Goal: Task Accomplishment & Management: Manage account settings

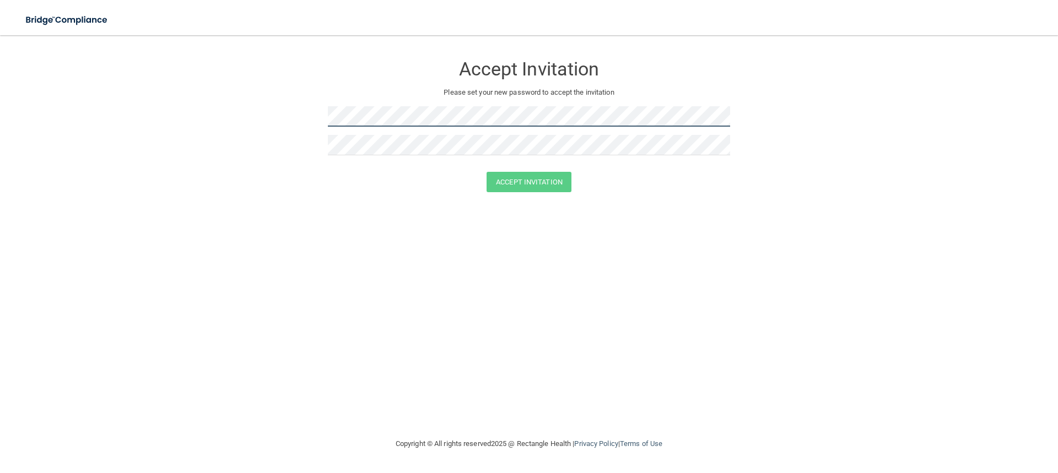
click at [293, 121] on form "Accept Invitation Please set your new password to accept the invitation Accept …" at bounding box center [529, 125] width 1014 height 159
click at [283, 133] on form "Accept Invitation Please set your new password to accept the invitation Accept …" at bounding box center [529, 125] width 1014 height 159
click at [542, 176] on button "Accept Invitation" at bounding box center [529, 182] width 85 height 20
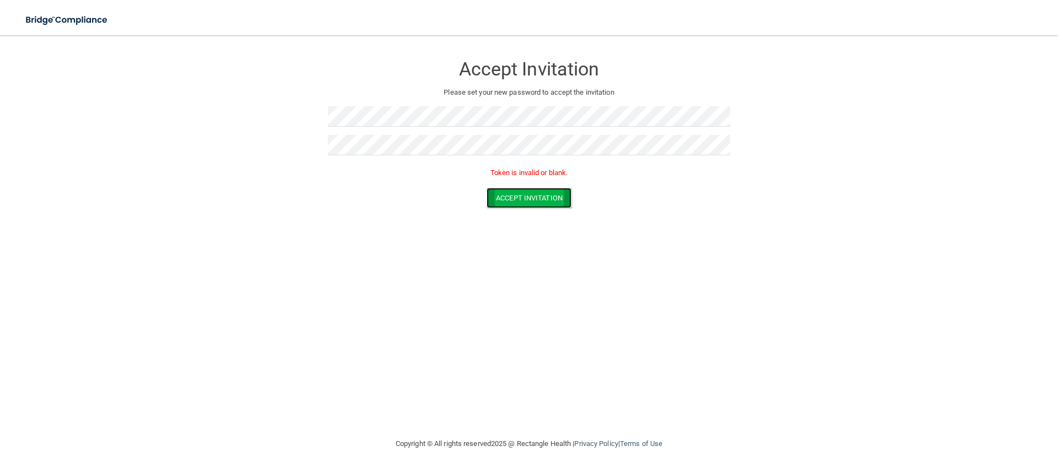
click at [522, 199] on button "Accept Invitation" at bounding box center [529, 198] width 85 height 20
click at [546, 179] on button "Accept Invitation" at bounding box center [529, 182] width 85 height 20
click at [526, 186] on div "Token is invalid or blank." at bounding box center [529, 176] width 402 height 24
click at [526, 192] on button "Accept Invitation" at bounding box center [529, 198] width 85 height 20
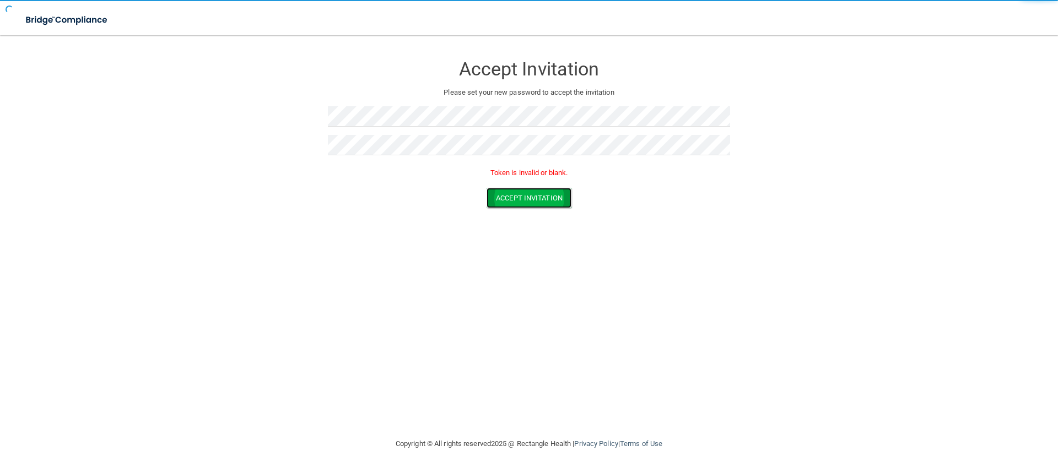
click at [526, 192] on button "Accept Invitation" at bounding box center [529, 198] width 85 height 20
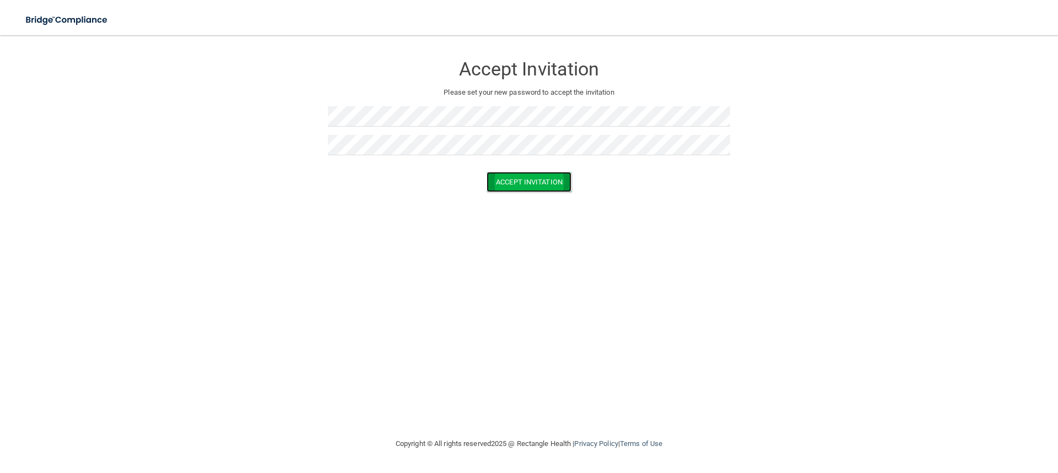
click at [520, 182] on button "Accept Invitation" at bounding box center [529, 182] width 85 height 20
click at [517, 78] on h3 "Accept Invitation" at bounding box center [529, 69] width 402 height 20
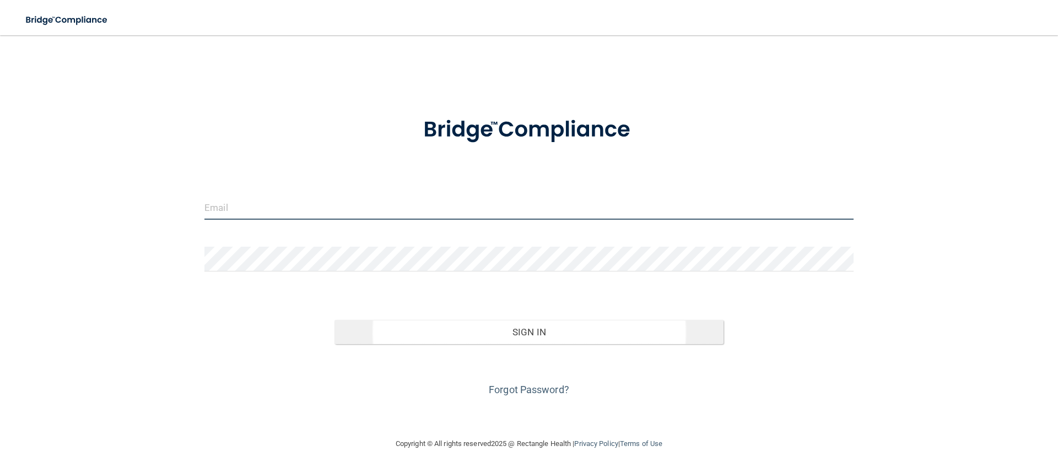
type input "[EMAIL_ADDRESS][DOMAIN_NAME]"
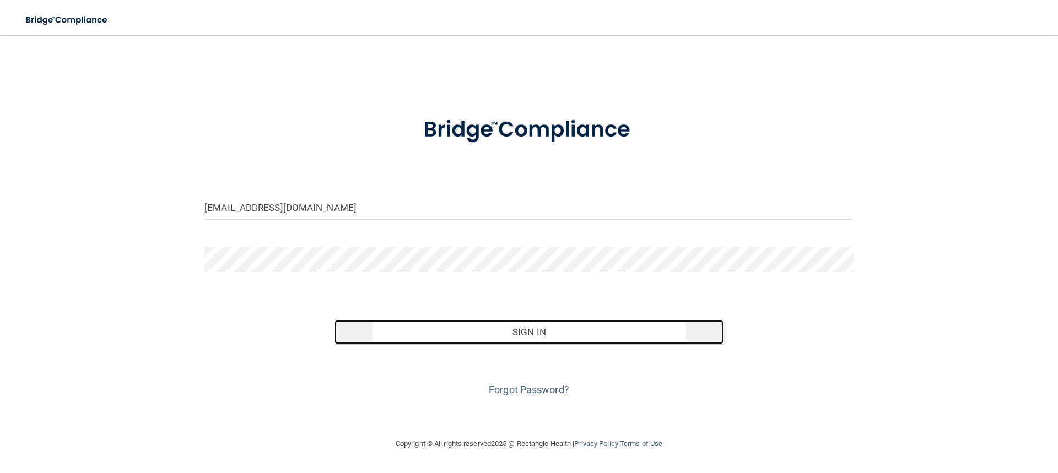
click at [524, 328] on button "Sign In" at bounding box center [530, 332] width 390 height 24
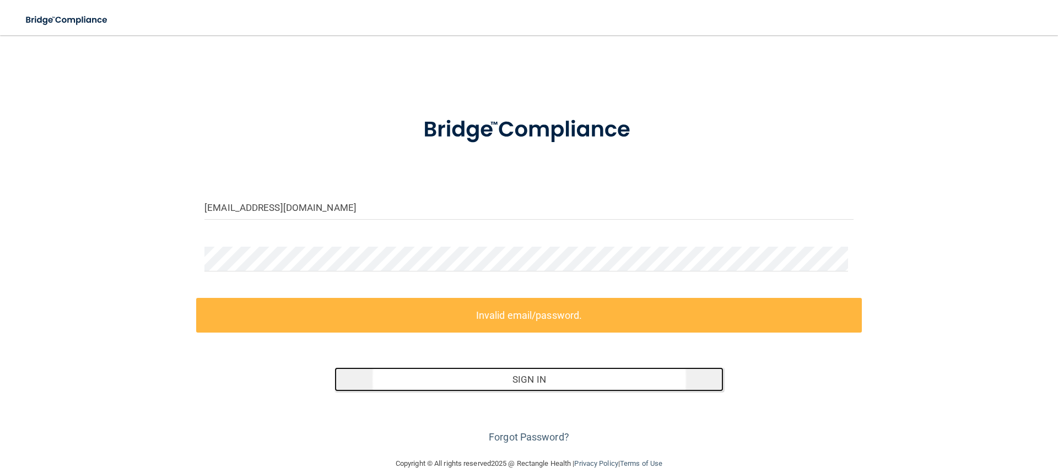
scroll to position [17, 0]
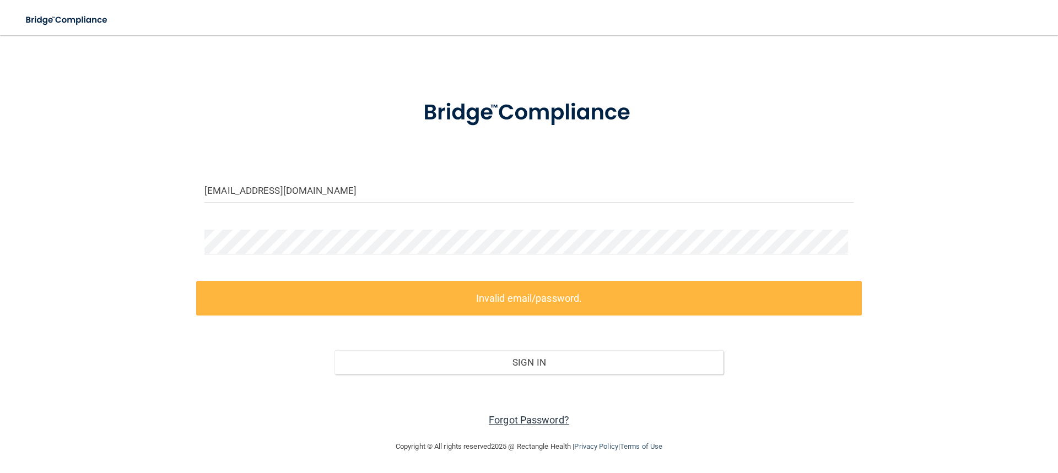
click at [539, 419] on link "Forgot Password?" at bounding box center [529, 420] width 80 height 12
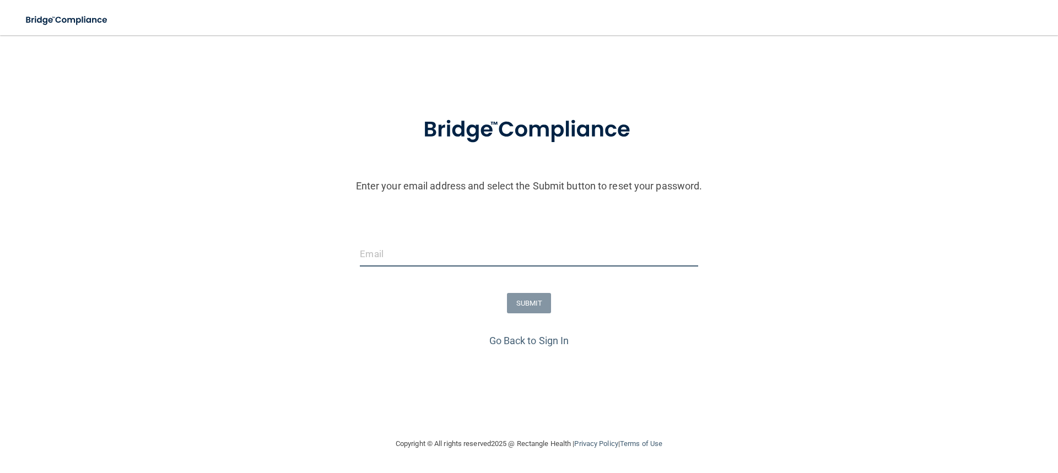
click at [418, 256] on input "email" at bounding box center [529, 254] width 338 height 25
type input "dredsonjlee@gmail.com"
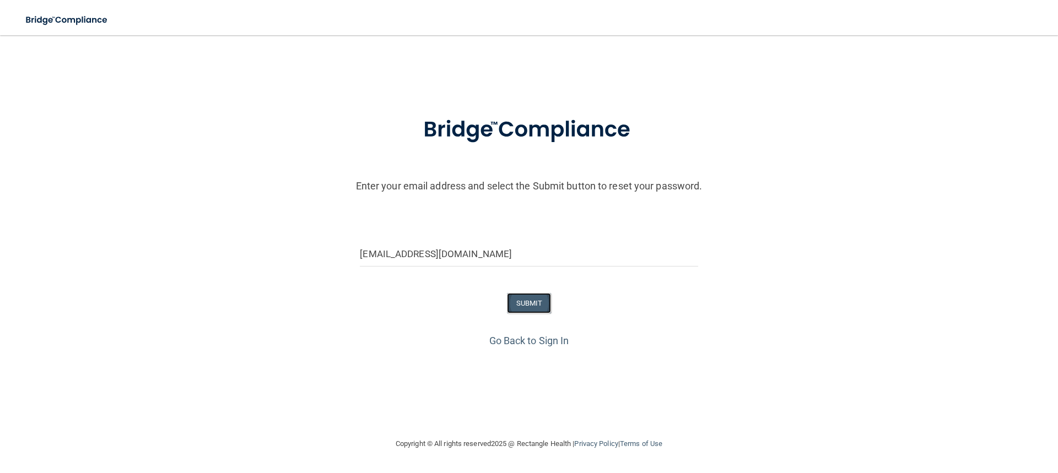
click at [528, 302] on button "SUBMIT" at bounding box center [529, 303] width 45 height 20
click at [899, 268] on div at bounding box center [529, 258] width 1064 height 33
